Goal: Task Accomplishment & Management: Manage account settings

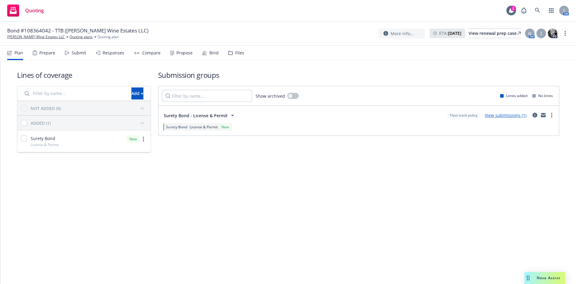
click at [42, 30] on span "Bond #108364042 - TTB (Lawrence Wine Estates LLC)" at bounding box center [77, 30] width 141 height 7
copy span "108364042"
click at [43, 36] on link "Lawrence Wine Estates LLC" at bounding box center [36, 36] width 58 height 5
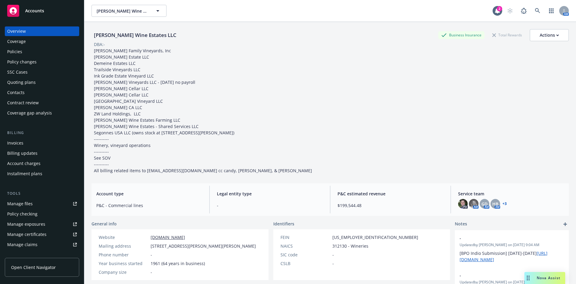
click at [38, 77] on div "Overview Coverage Policies Policy changes SSC Cases Quoting plans Contacts Cont…" at bounding box center [42, 71] width 74 height 91
click at [30, 51] on div "Policies" at bounding box center [42, 52] width 70 height 10
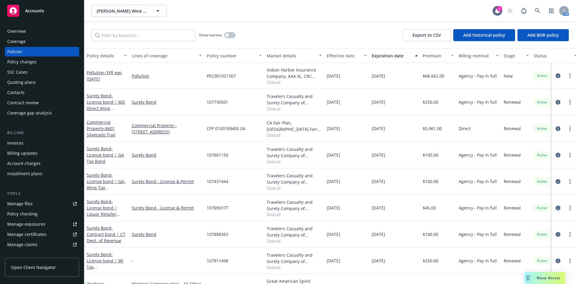
click at [29, 86] on div "Quoting plans" at bounding box center [21, 82] width 29 height 10
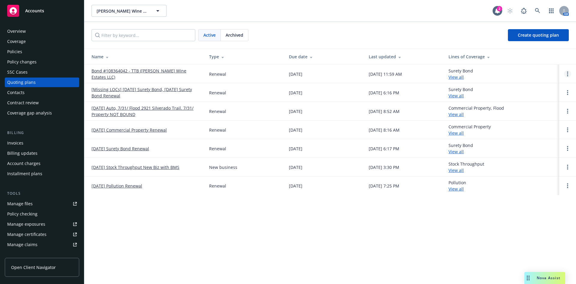
click at [566, 75] on link "Open options" at bounding box center [567, 73] width 7 height 7
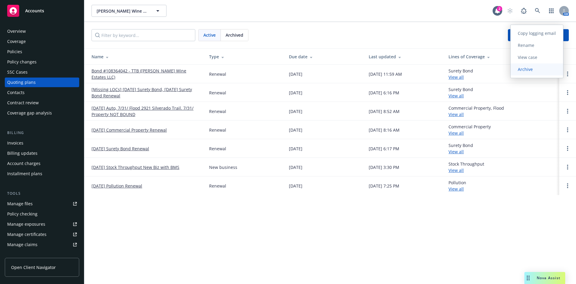
click at [529, 72] on span "Archive" at bounding box center [525, 69] width 29 height 6
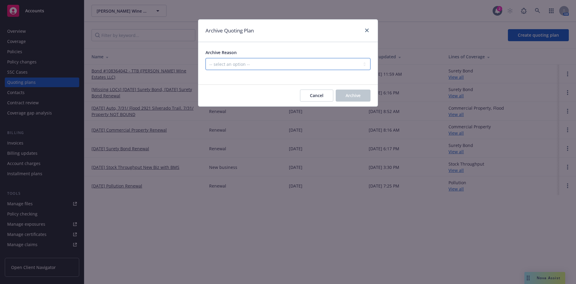
click at [231, 64] on select "-- select an option -- All policies in this renewal plan are auto-renewed Creat…" at bounding box center [288, 64] width 165 height 12
select select "ARCHIVED_RENEWAL_POLICY_AUTO_RENEWED"
click at [206, 58] on select "-- select an option -- All policies in this renewal plan are auto-renewed Creat…" at bounding box center [288, 64] width 165 height 12
click at [357, 93] on span "Archive" at bounding box center [353, 95] width 15 height 6
